Goal: Task Accomplishment & Management: Use online tool/utility

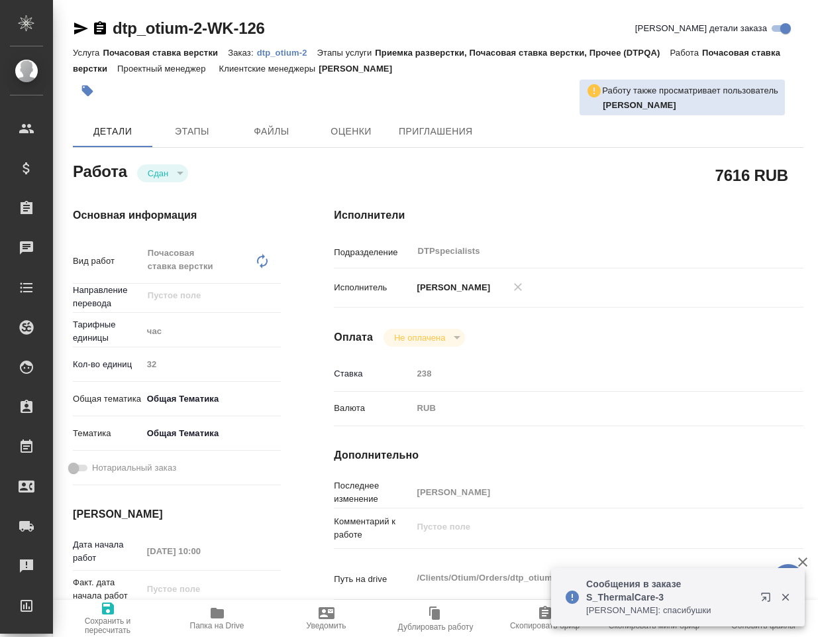
type textarea "x"
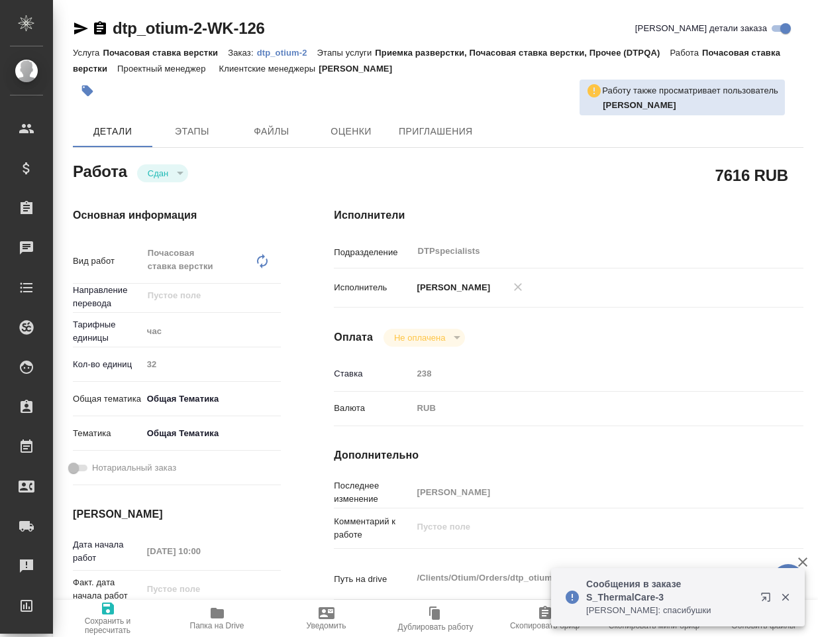
type textarea "x"
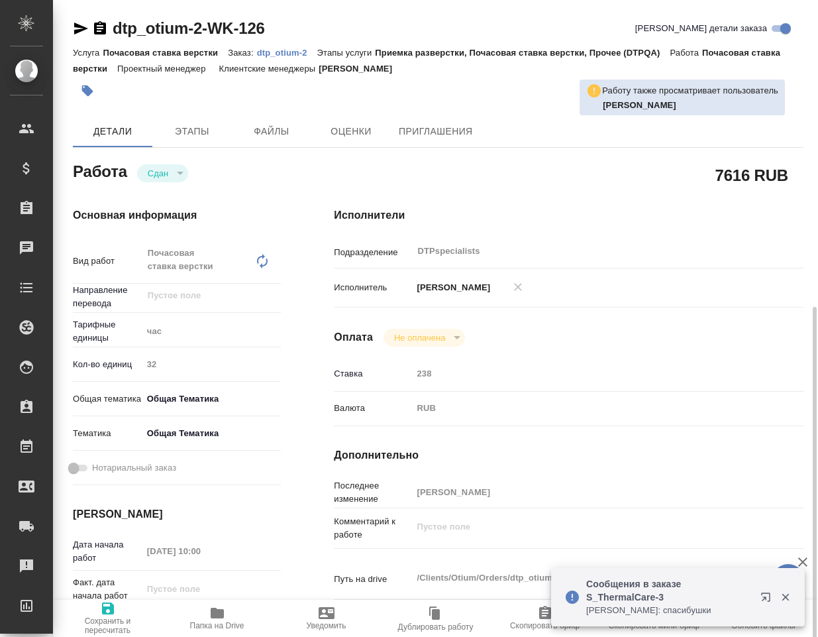
scroll to position [265, 0]
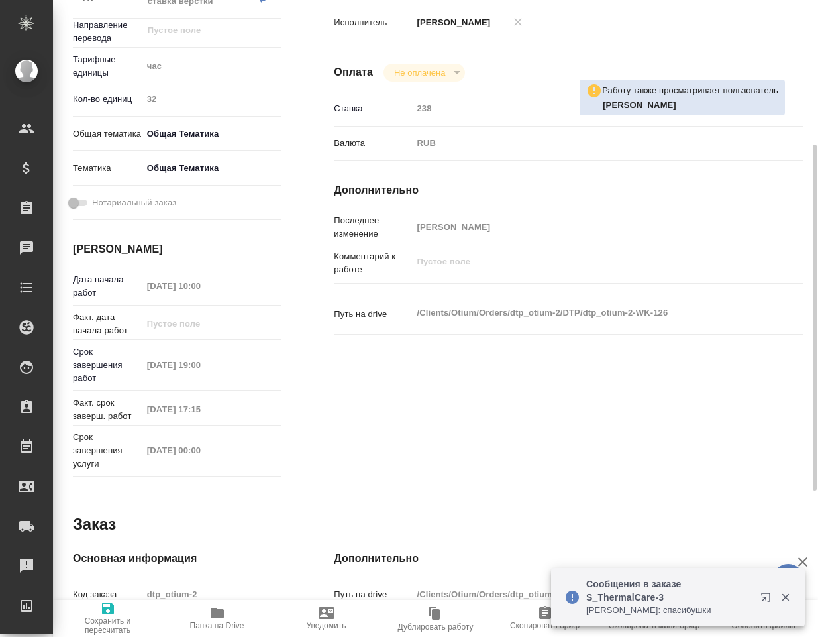
type textarea "x"
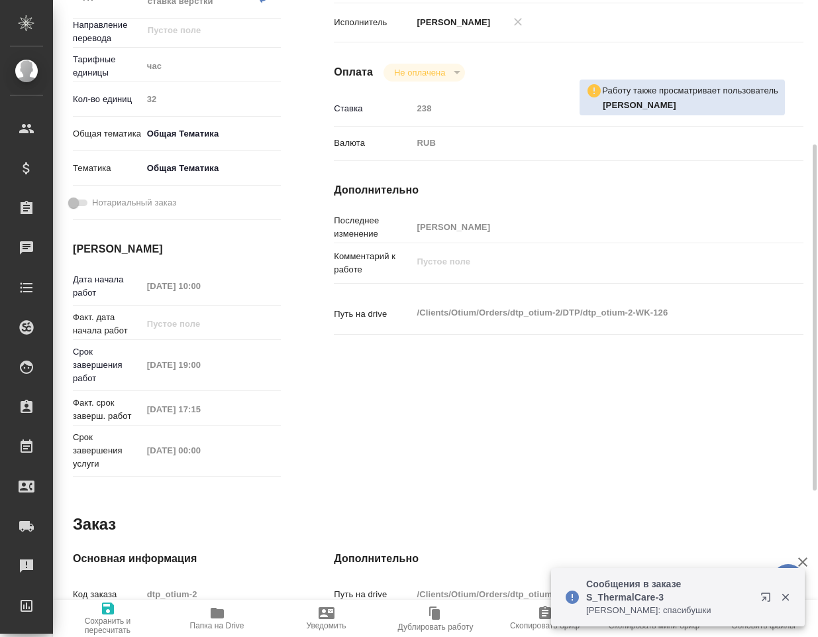
type textarea "x"
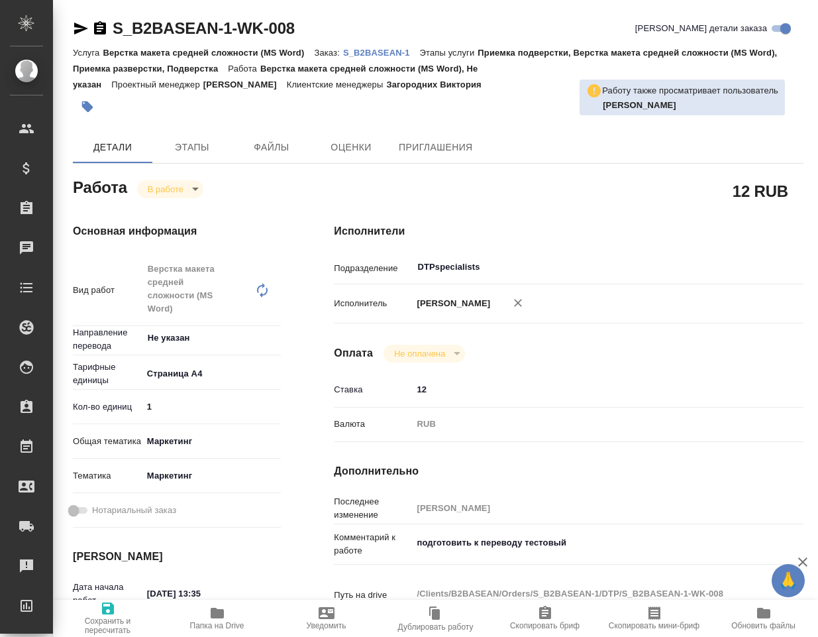
type textarea "x"
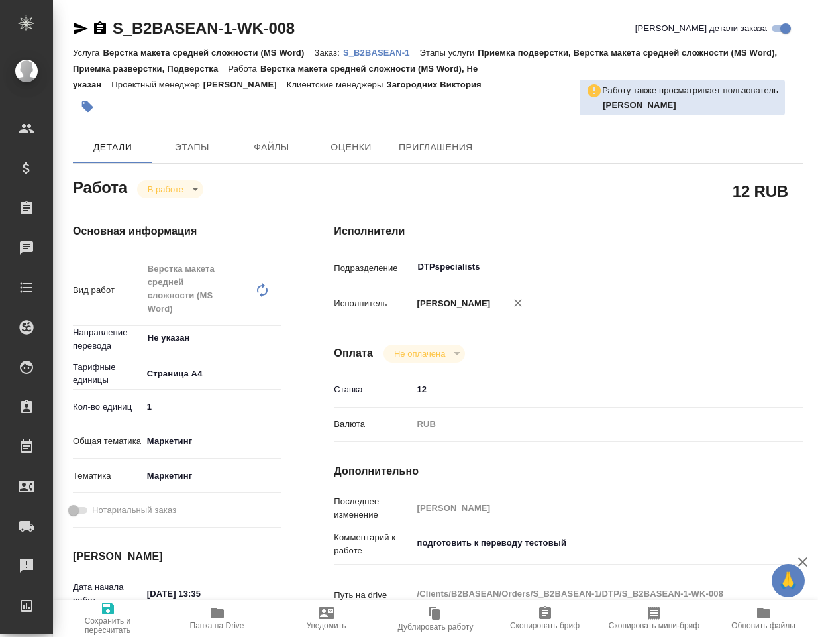
type textarea "x"
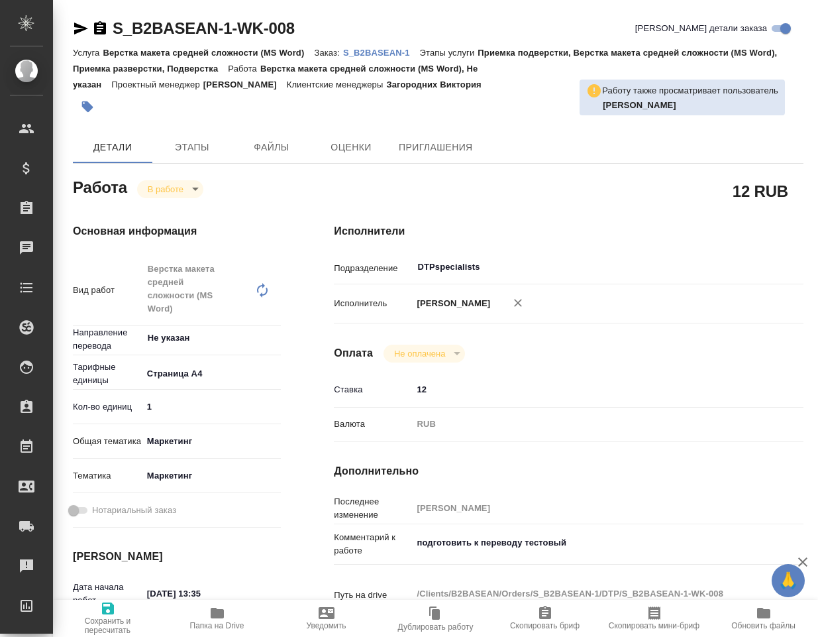
type textarea "x"
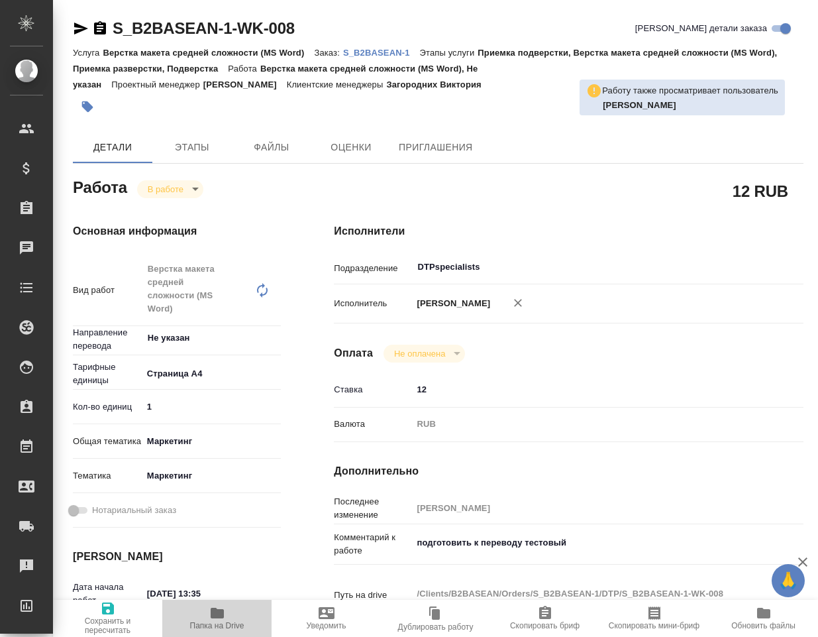
click at [221, 623] on span "Папка на Drive" at bounding box center [217, 625] width 54 height 9
type textarea "x"
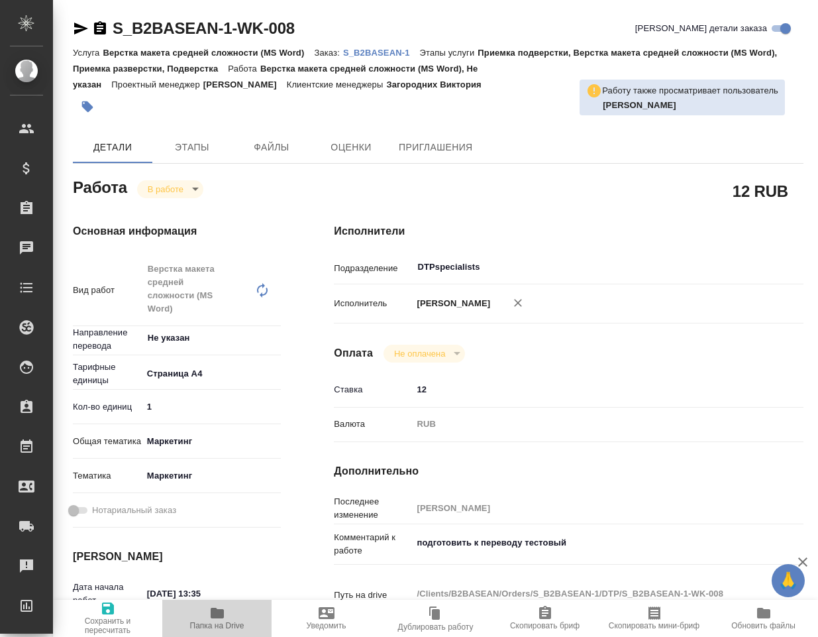
type textarea "x"
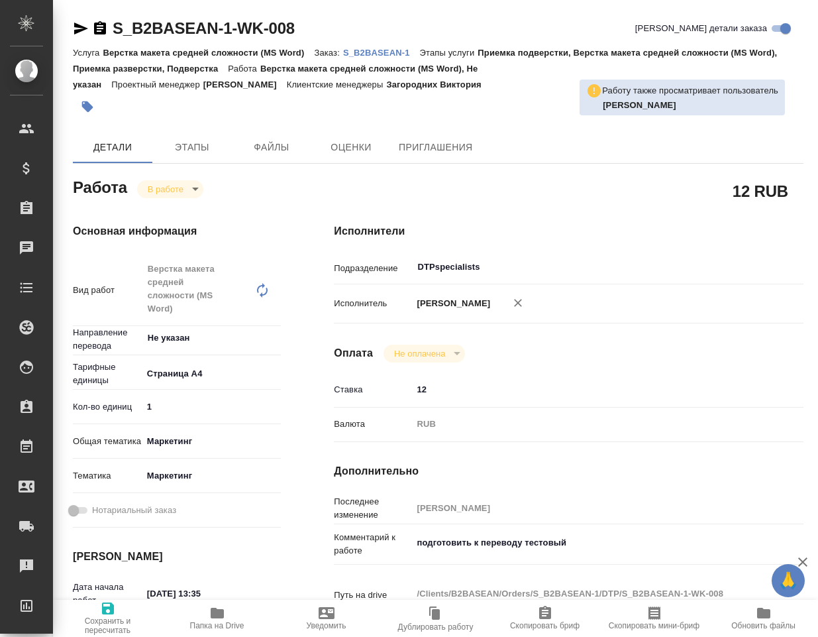
type textarea "x"
